Goal: Task Accomplishment & Management: Use online tool/utility

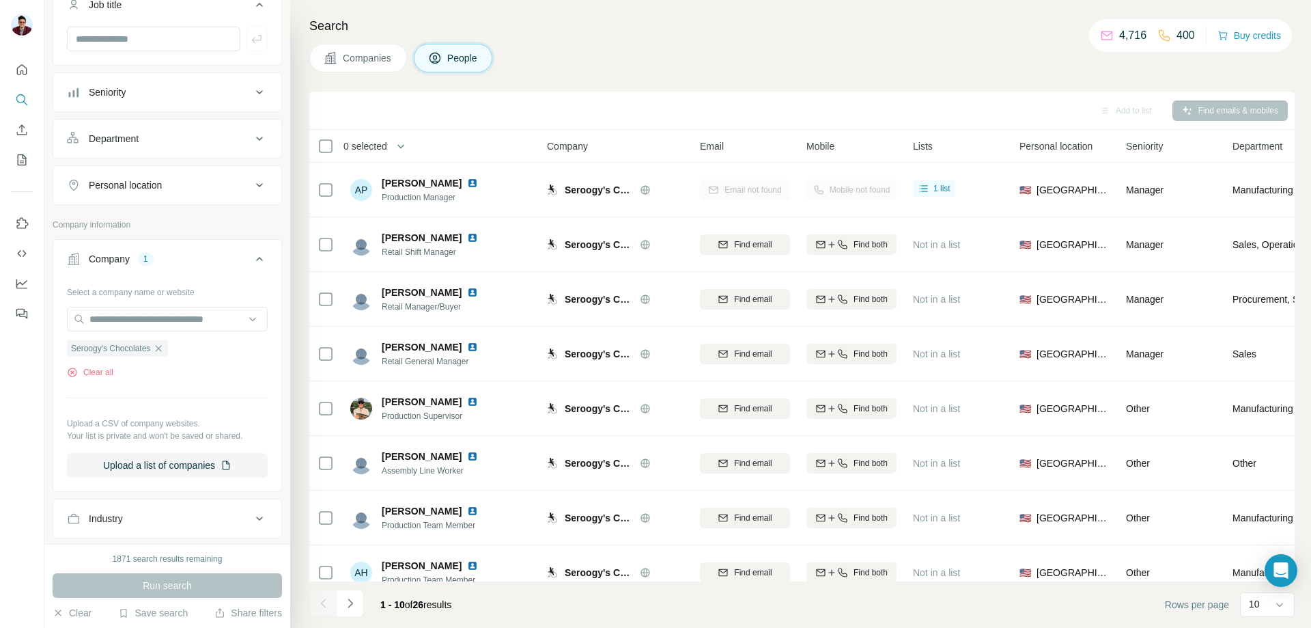
scroll to position [137, 0]
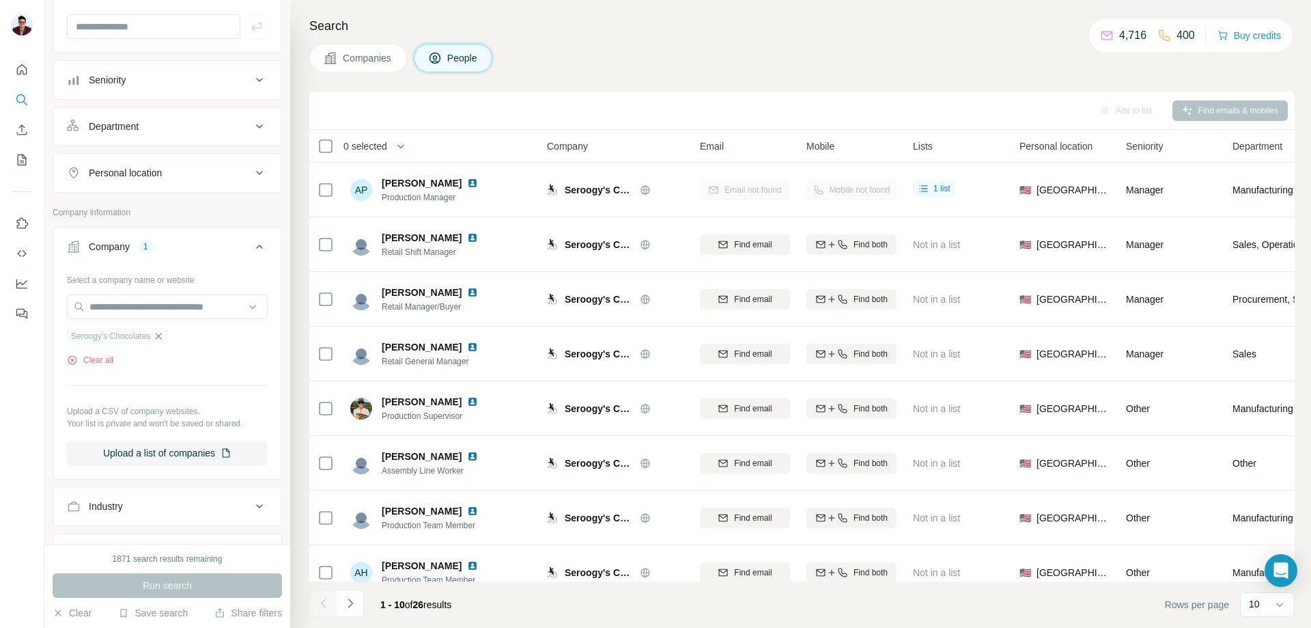
click at [163, 339] on icon "button" at bounding box center [158, 336] width 11 height 11
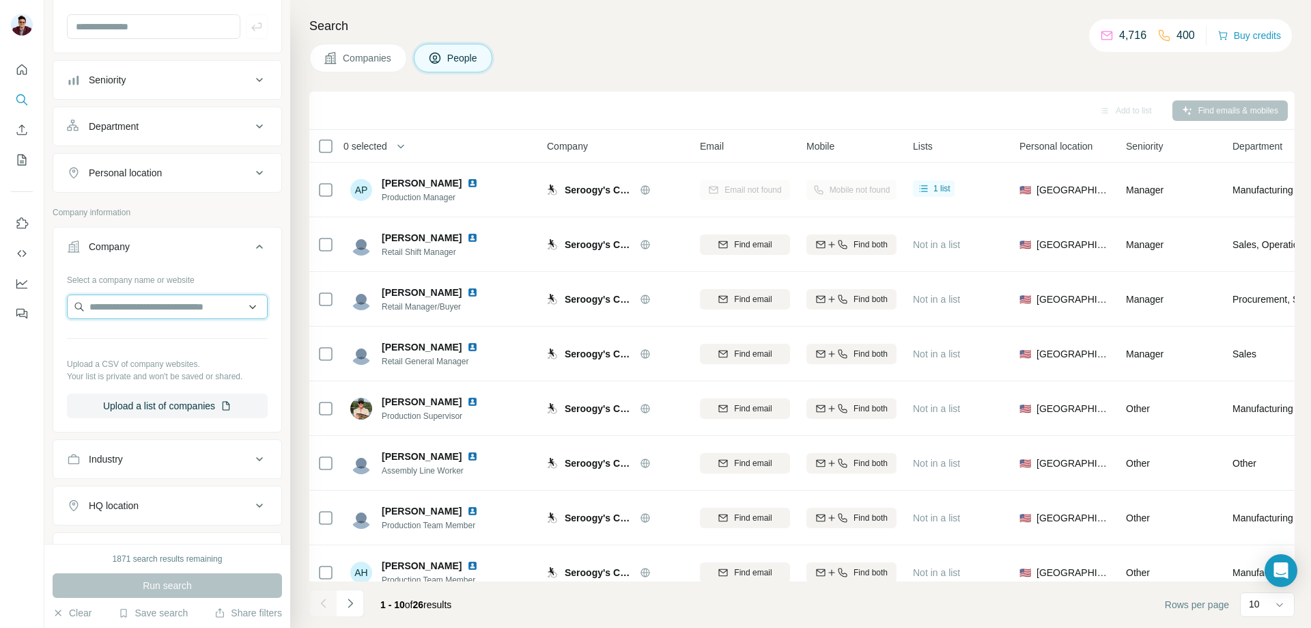
click at [130, 313] on input "text" at bounding box center [167, 306] width 201 height 25
type input "***"
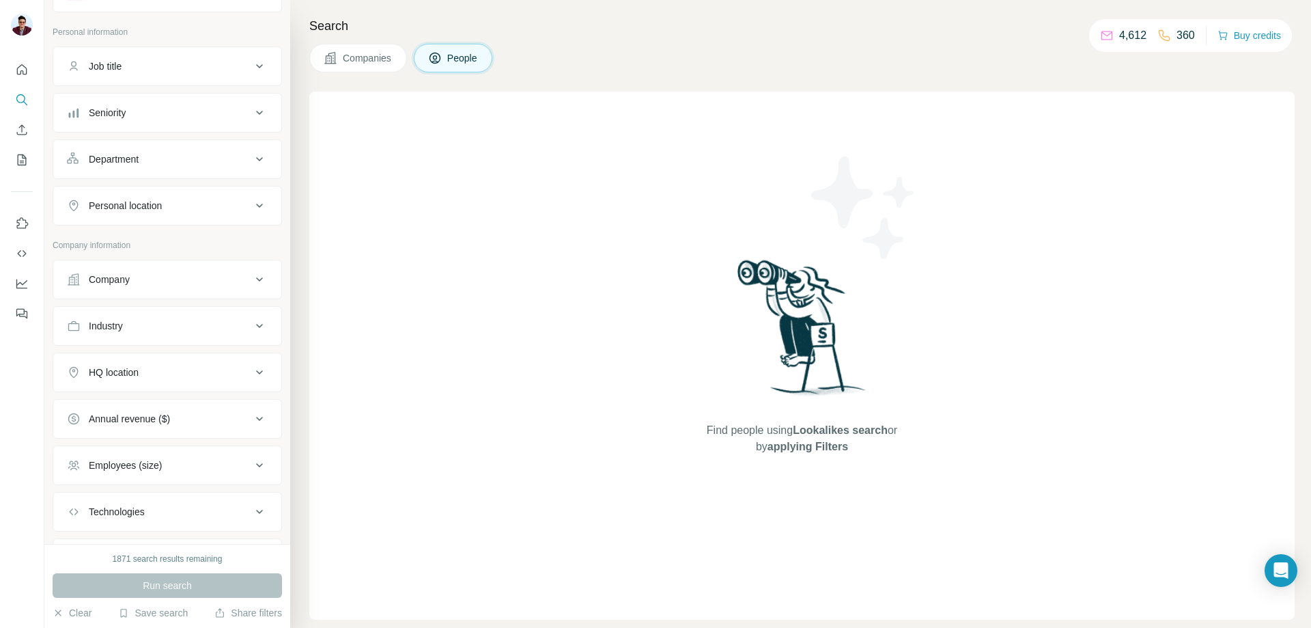
scroll to position [68, 0]
click at [176, 275] on div "Company" at bounding box center [159, 274] width 184 height 14
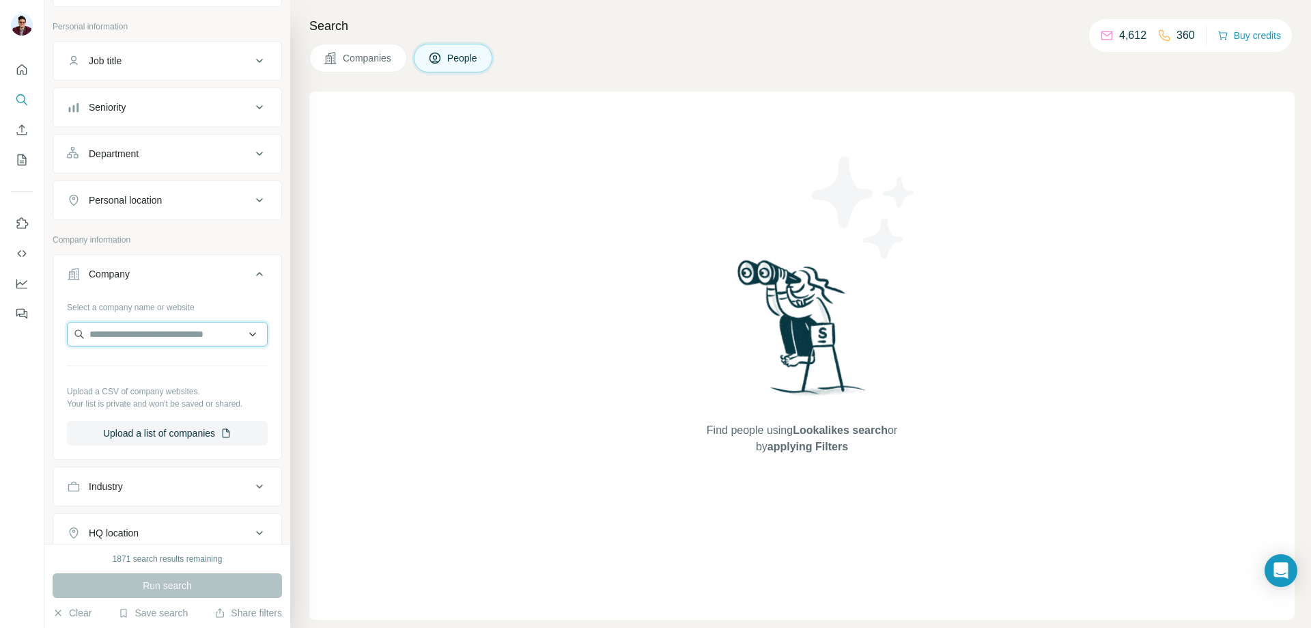
click at [148, 337] on input "text" at bounding box center [167, 334] width 201 height 25
click at [337, 61] on button "Companies" at bounding box center [358, 58] width 98 height 29
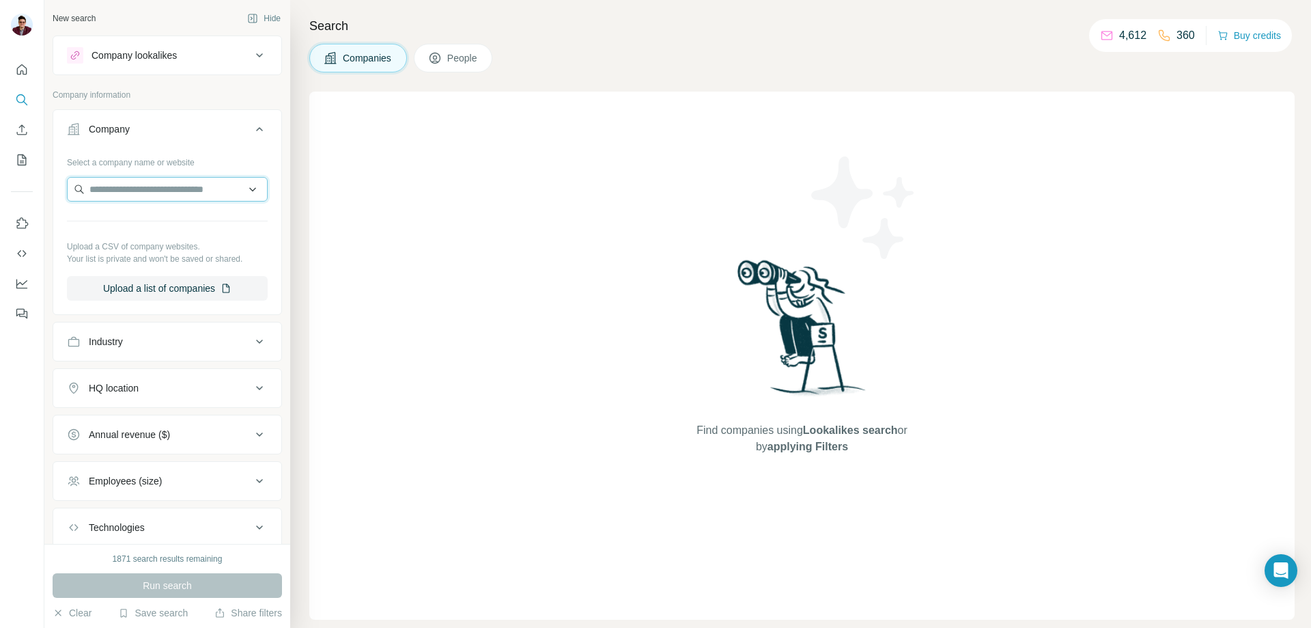
click at [136, 197] on input "text" at bounding box center [167, 189] width 201 height 25
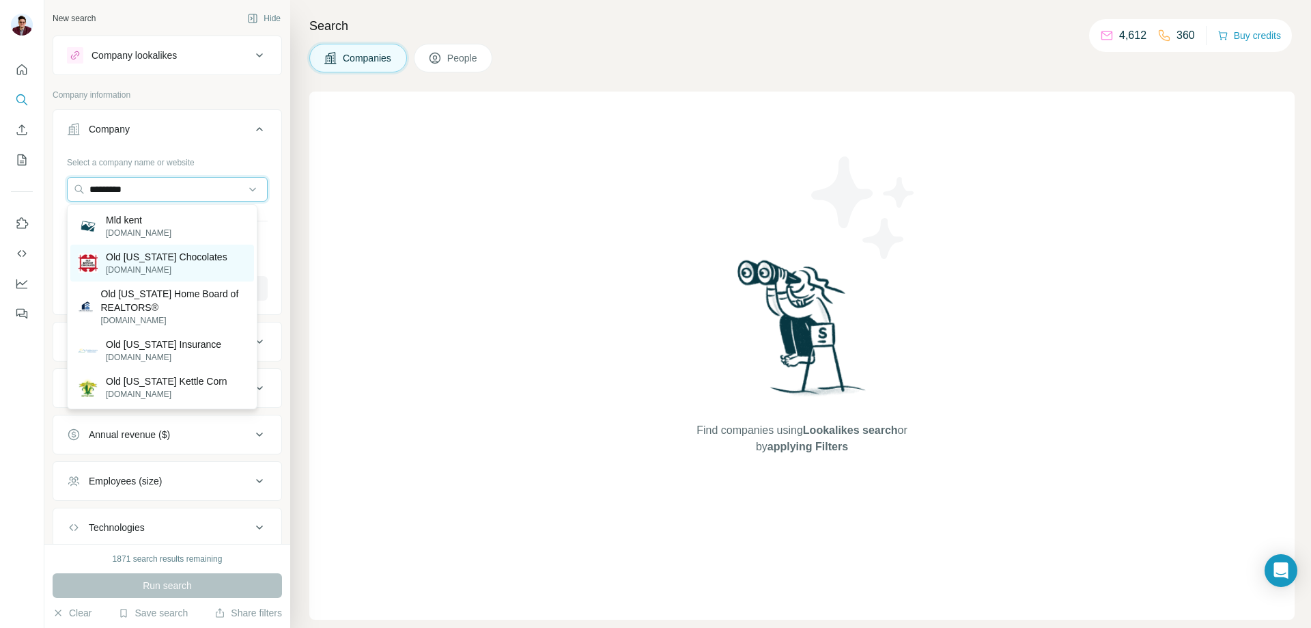
type input "*********"
click at [143, 265] on p "oldkycandy.com" at bounding box center [167, 270] width 122 height 12
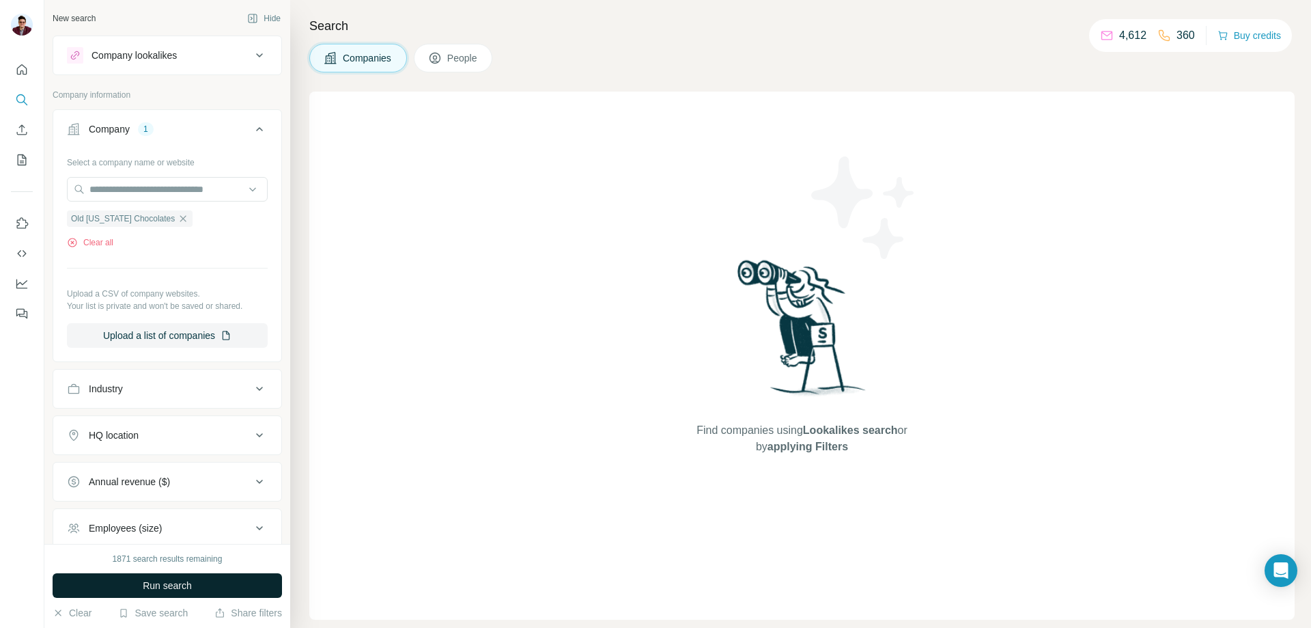
click at [219, 590] on button "Run search" at bounding box center [167, 585] width 229 height 25
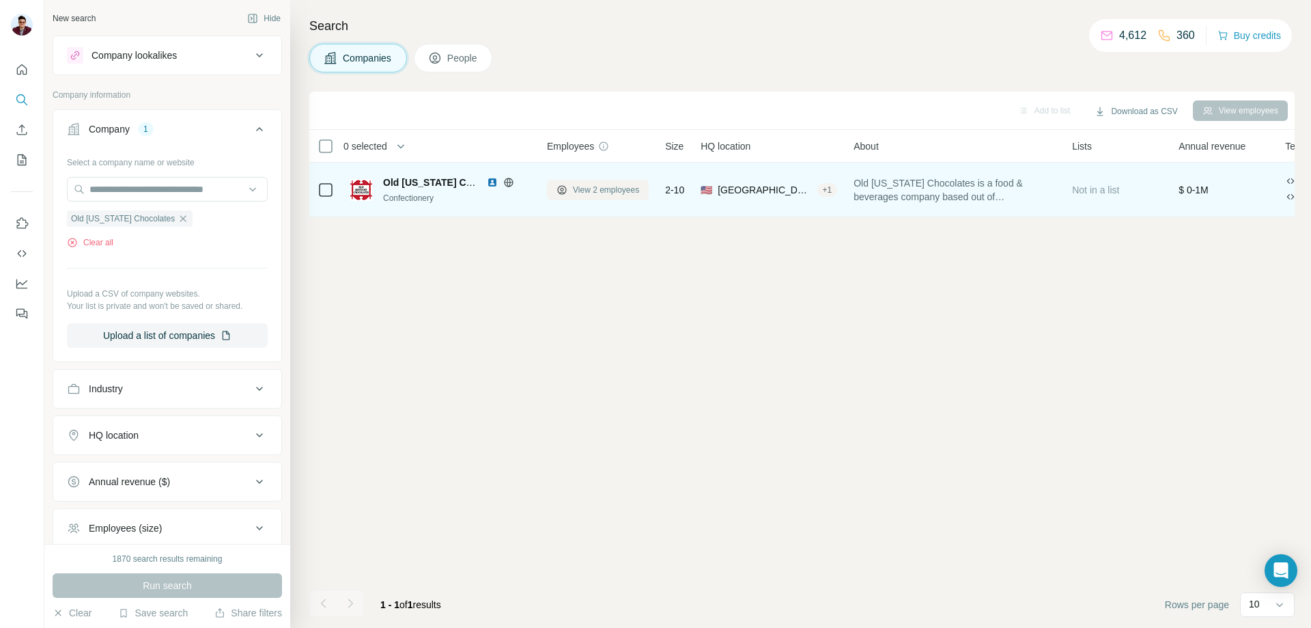
click at [602, 189] on span "View 2 employees" at bounding box center [606, 190] width 66 height 12
